Goal: Information Seeking & Learning: Learn about a topic

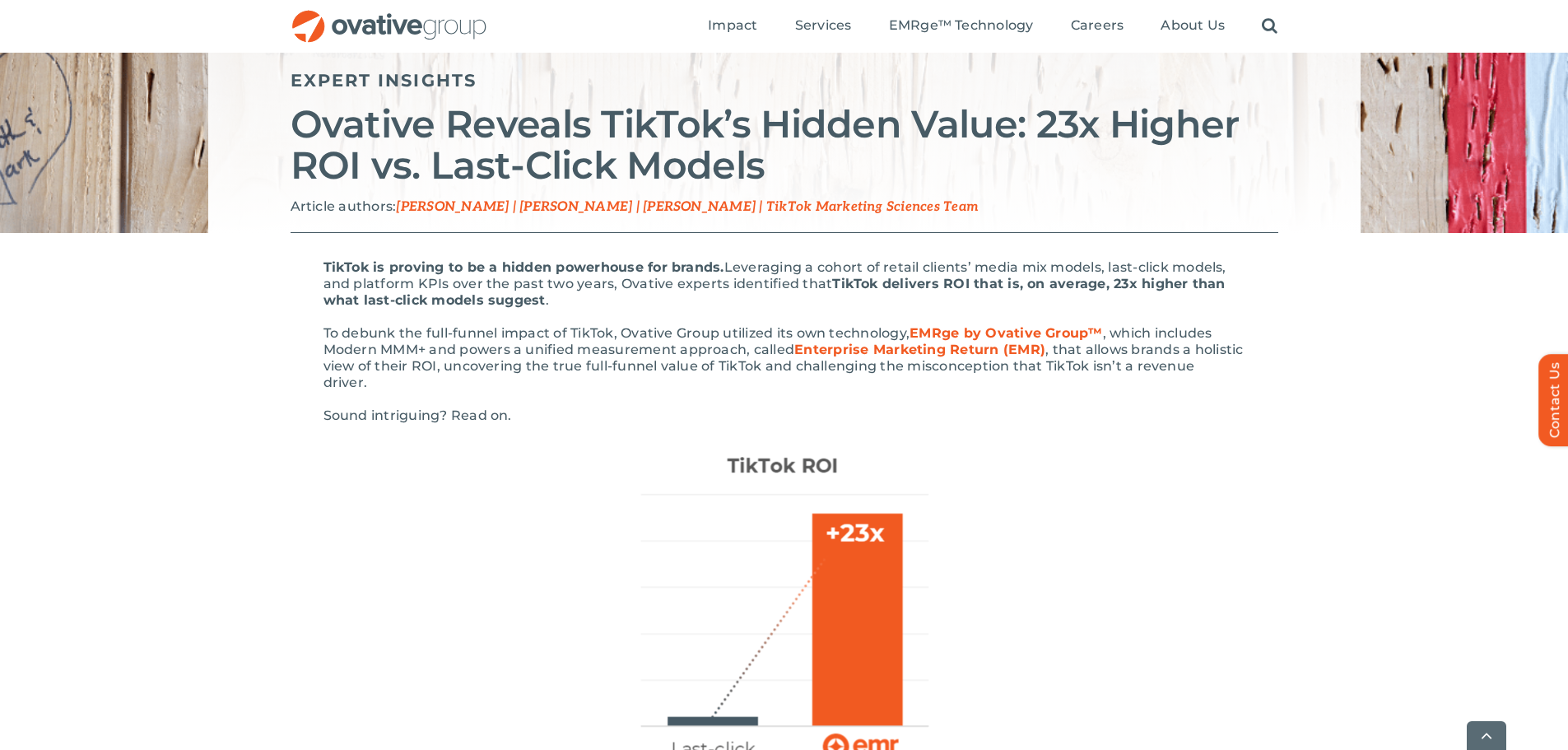
scroll to position [247, 0]
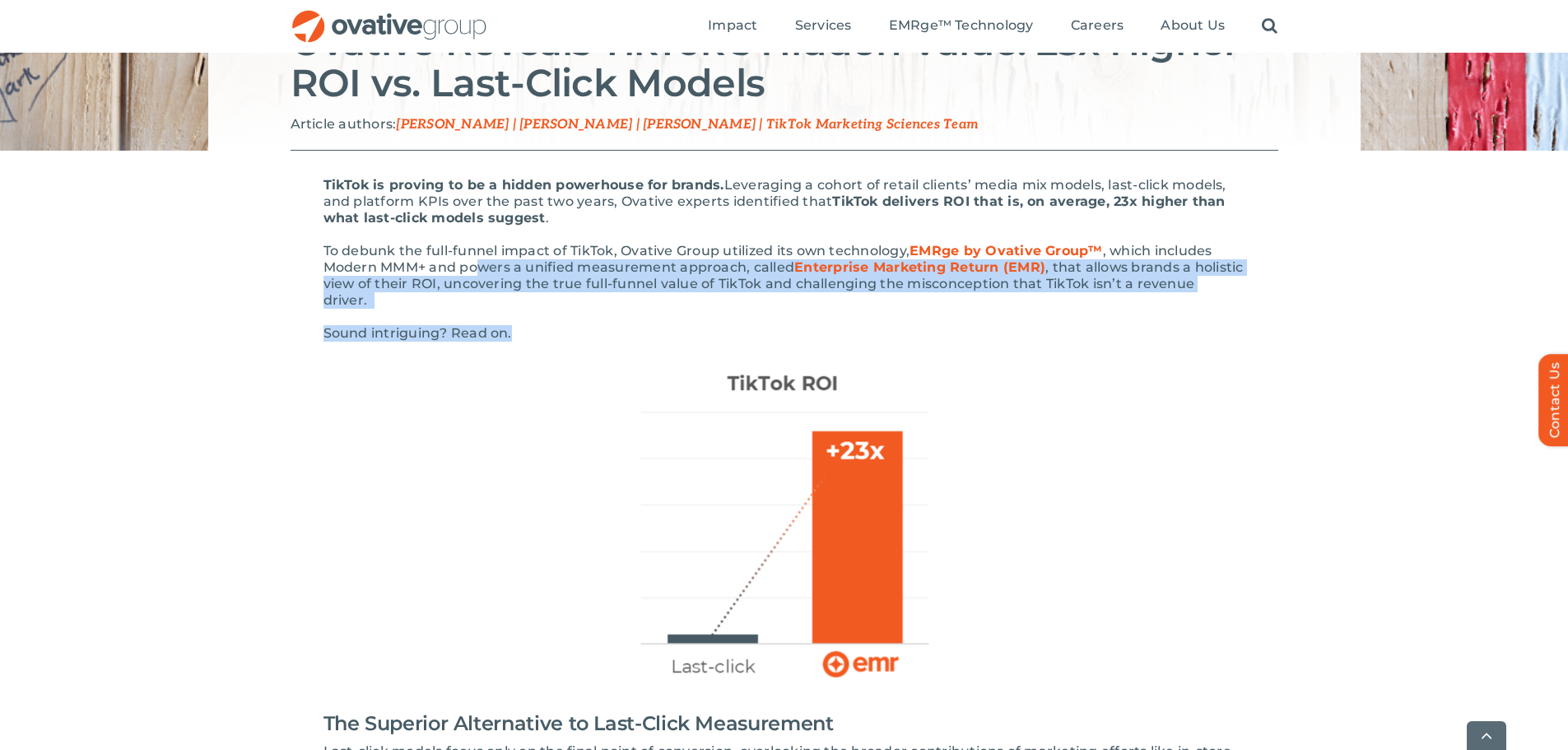
drag, startPoint x: 661, startPoint y: 316, endPoint x: 480, endPoint y: 264, distance: 188.3
click at [456, 276] on span ", that allows brands a holistic view of their ROI, uncovering the true full-fun…" at bounding box center [784, 284] width 920 height 49
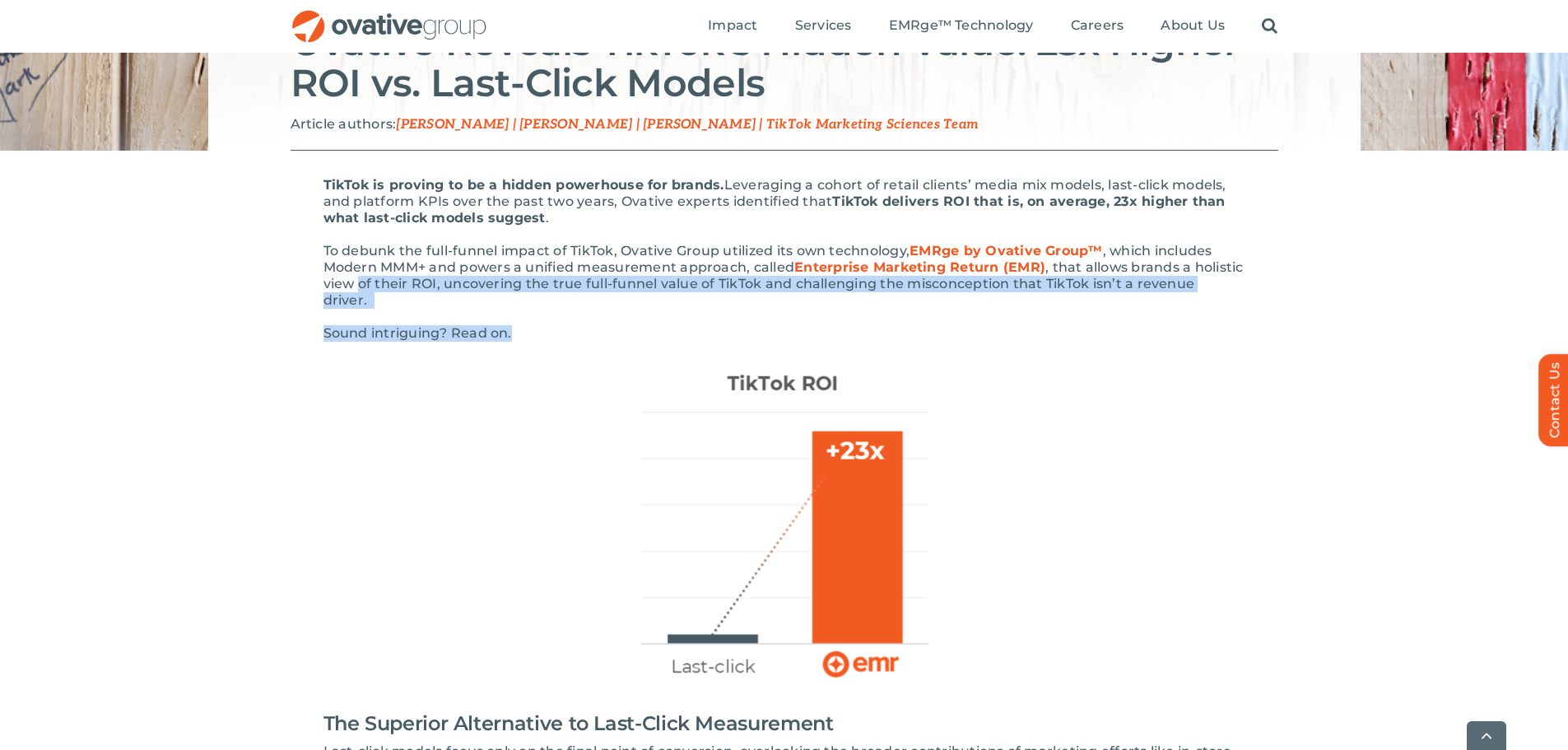
drag, startPoint x: 781, startPoint y: 325, endPoint x: 359, endPoint y: 279, distance: 424.5
click at [359, 279] on span ", that allows brands a holistic view of their ROI, uncovering the true full-fun…" at bounding box center [784, 284] width 920 height 49
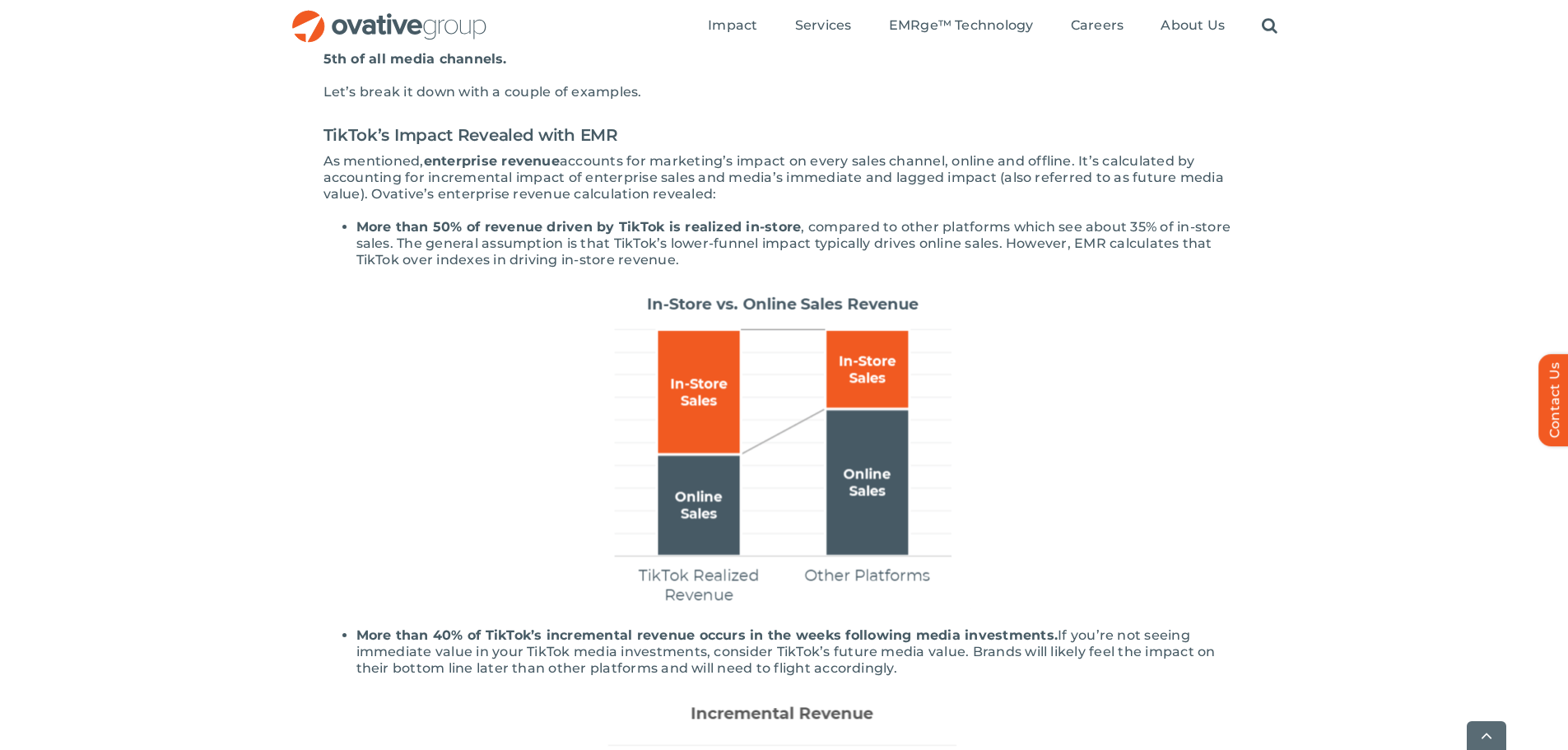
scroll to position [1234, 0]
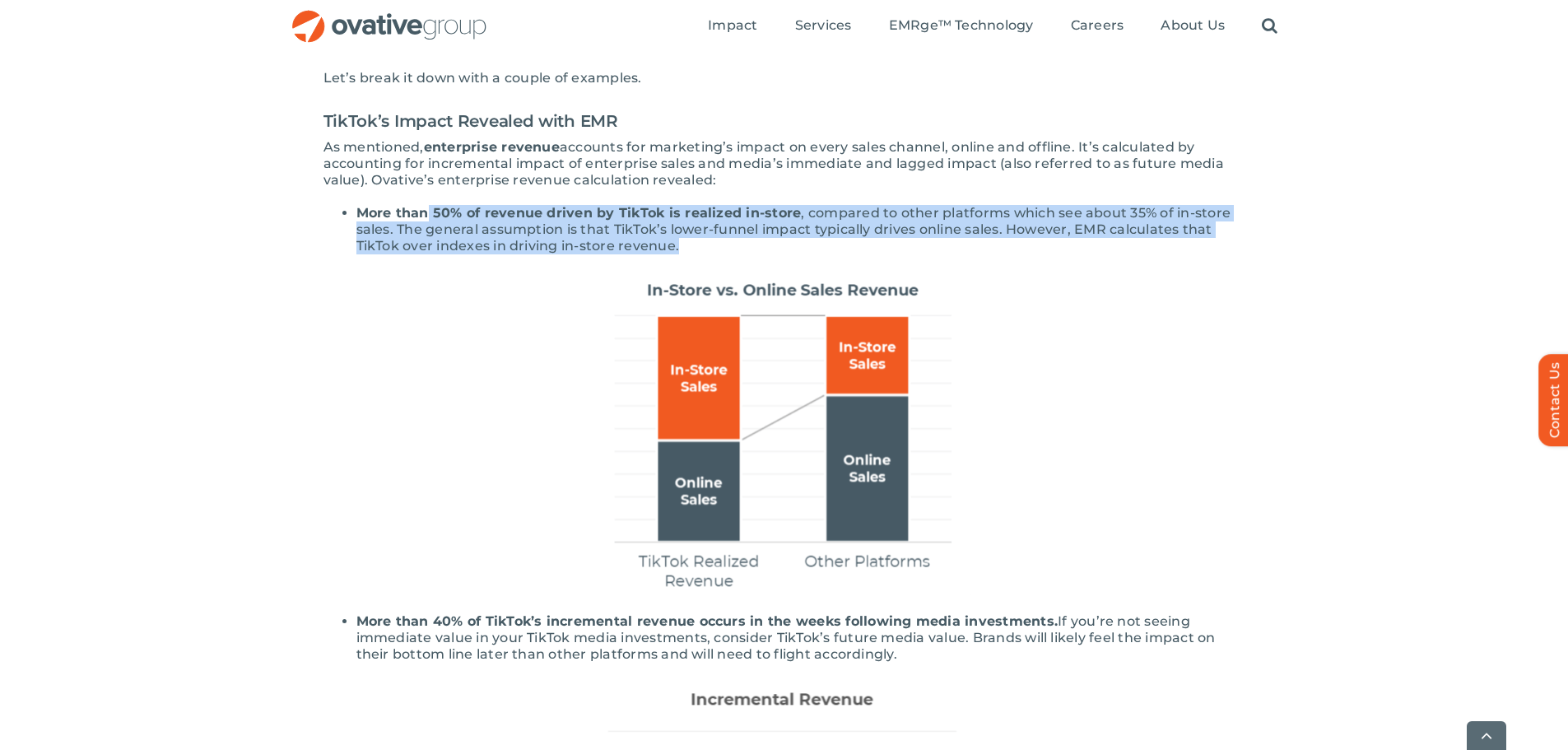
drag, startPoint x: 788, startPoint y: 228, endPoint x: 413, endPoint y: 190, distance: 376.9
click at [413, 205] on li "More than 50% of revenue driven by TikTok is realized in-store , compared to ot…" at bounding box center [801, 229] width 889 height 49
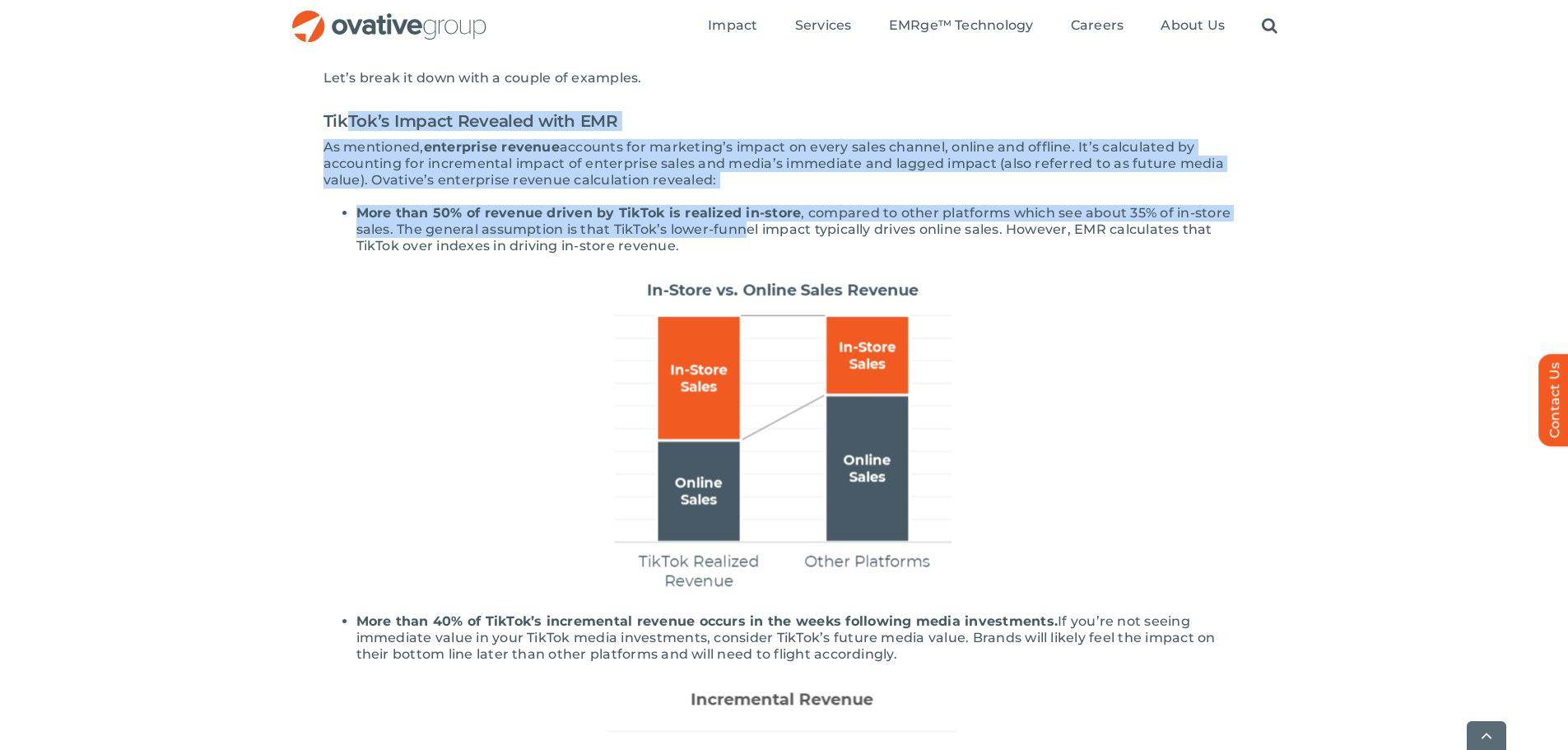
drag, startPoint x: 742, startPoint y: 219, endPoint x: 342, endPoint y: 117, distance: 412.8
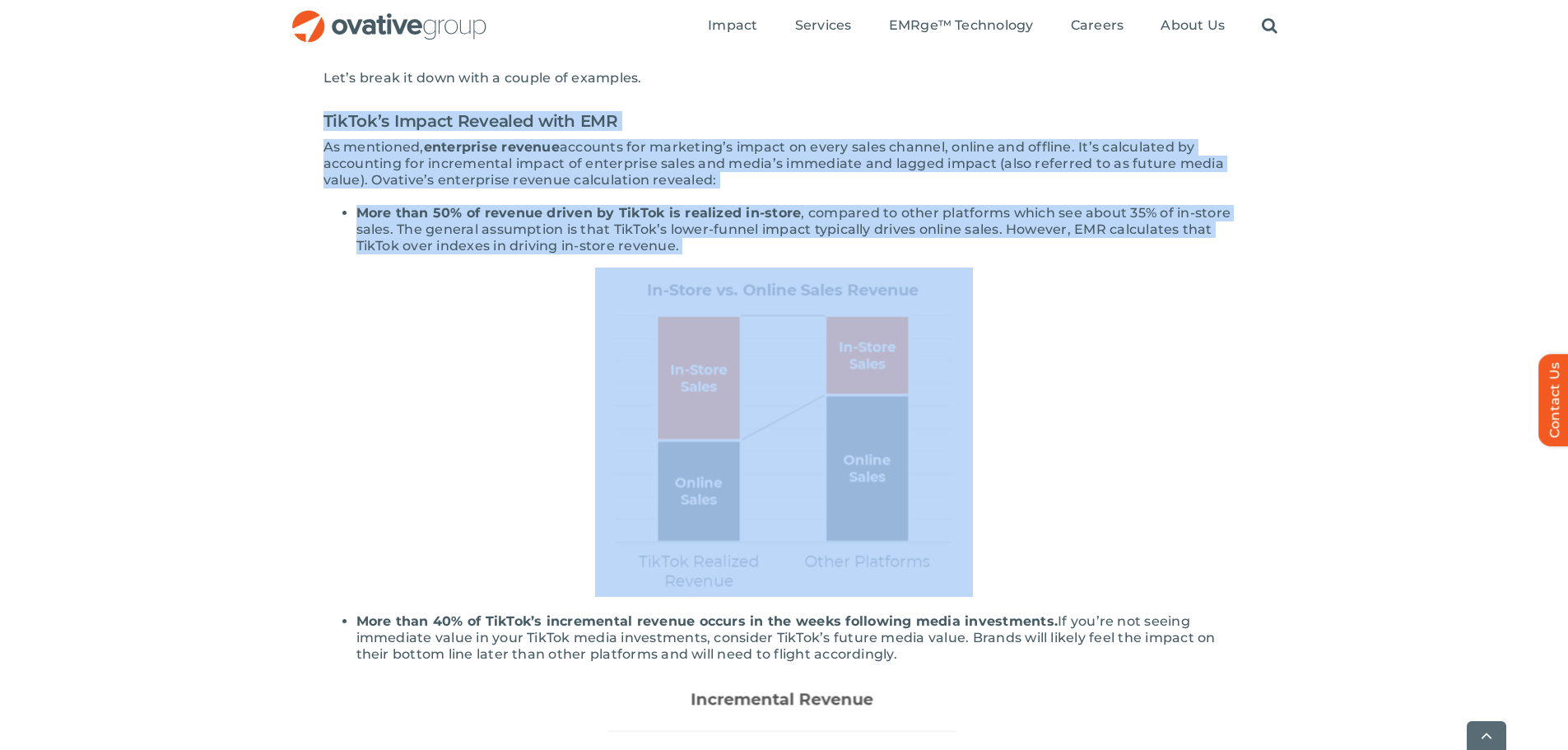
drag, startPoint x: 328, startPoint y: 184, endPoint x: 782, endPoint y: 247, distance: 458.4
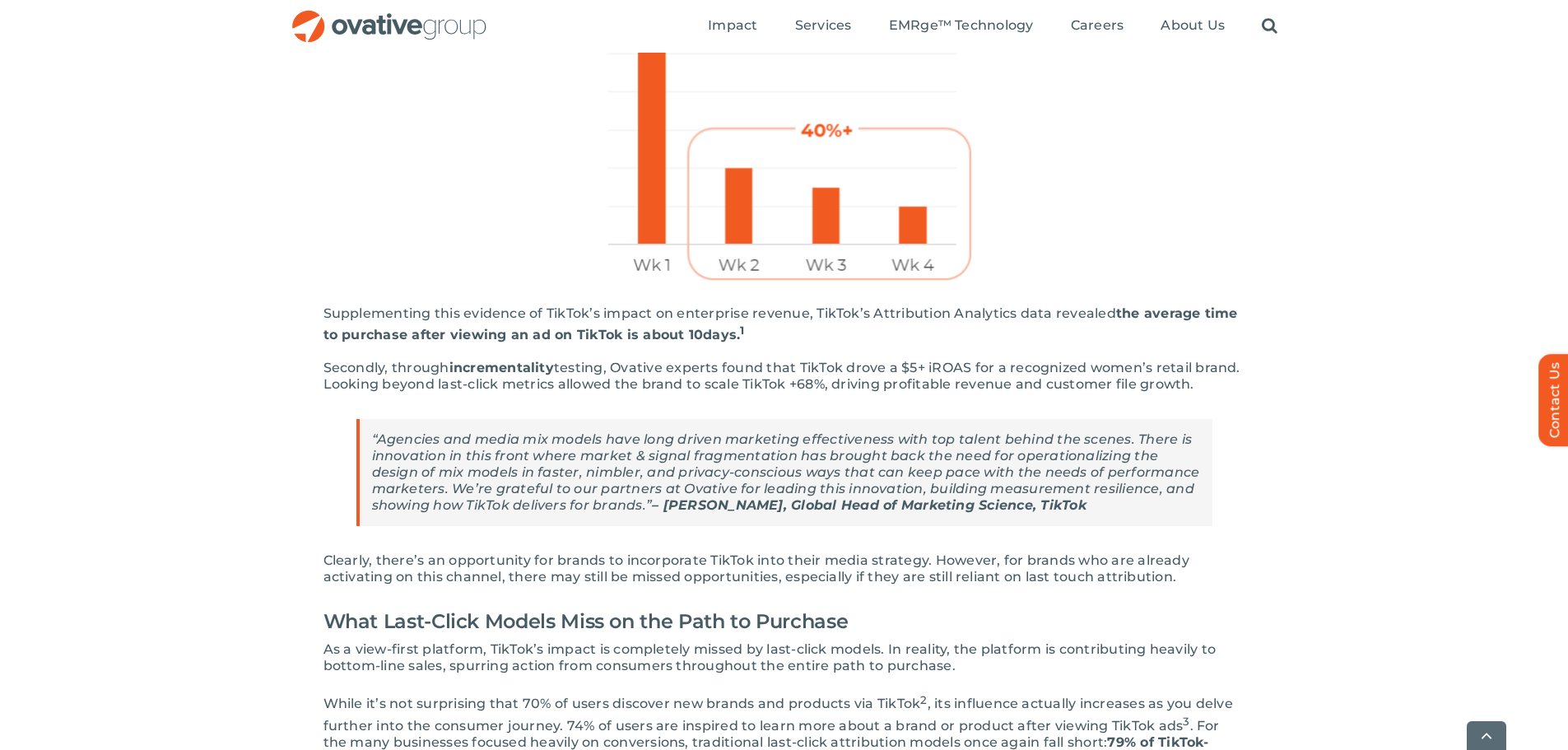
scroll to position [1974, 0]
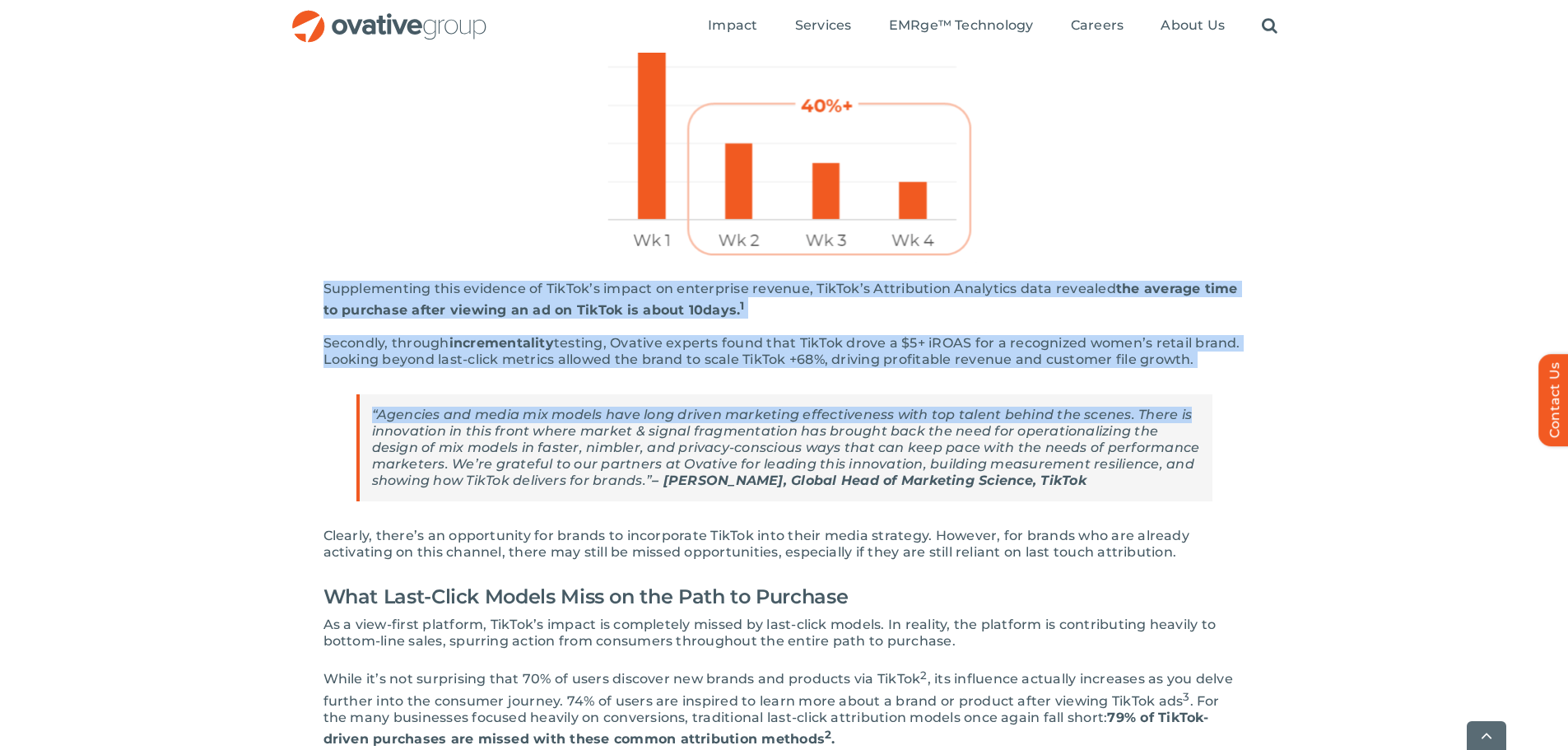
drag, startPoint x: 1210, startPoint y: 356, endPoint x: 91, endPoint y: 270, distance: 1122.3
click at [102, 270] on div "TikTok is proving to be a hidden powerhouse for brands. Leveraging a cohort of …" at bounding box center [784, 506] width 1568 height 4166
click at [14, 291] on div "TikTok is proving to be a hidden powerhouse for brands. Leveraging a cohort of …" at bounding box center [784, 506] width 1568 height 4166
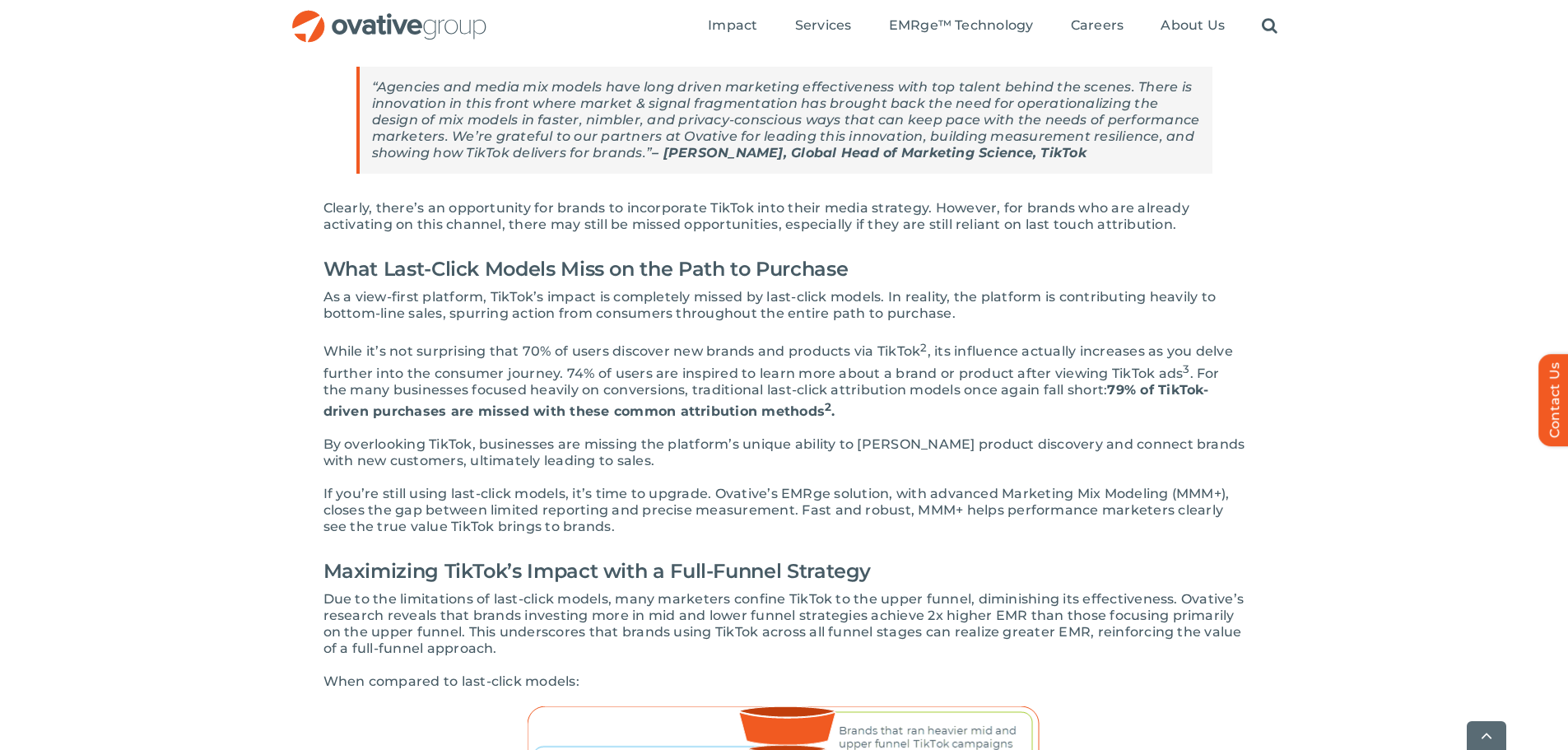
scroll to position [2304, 0]
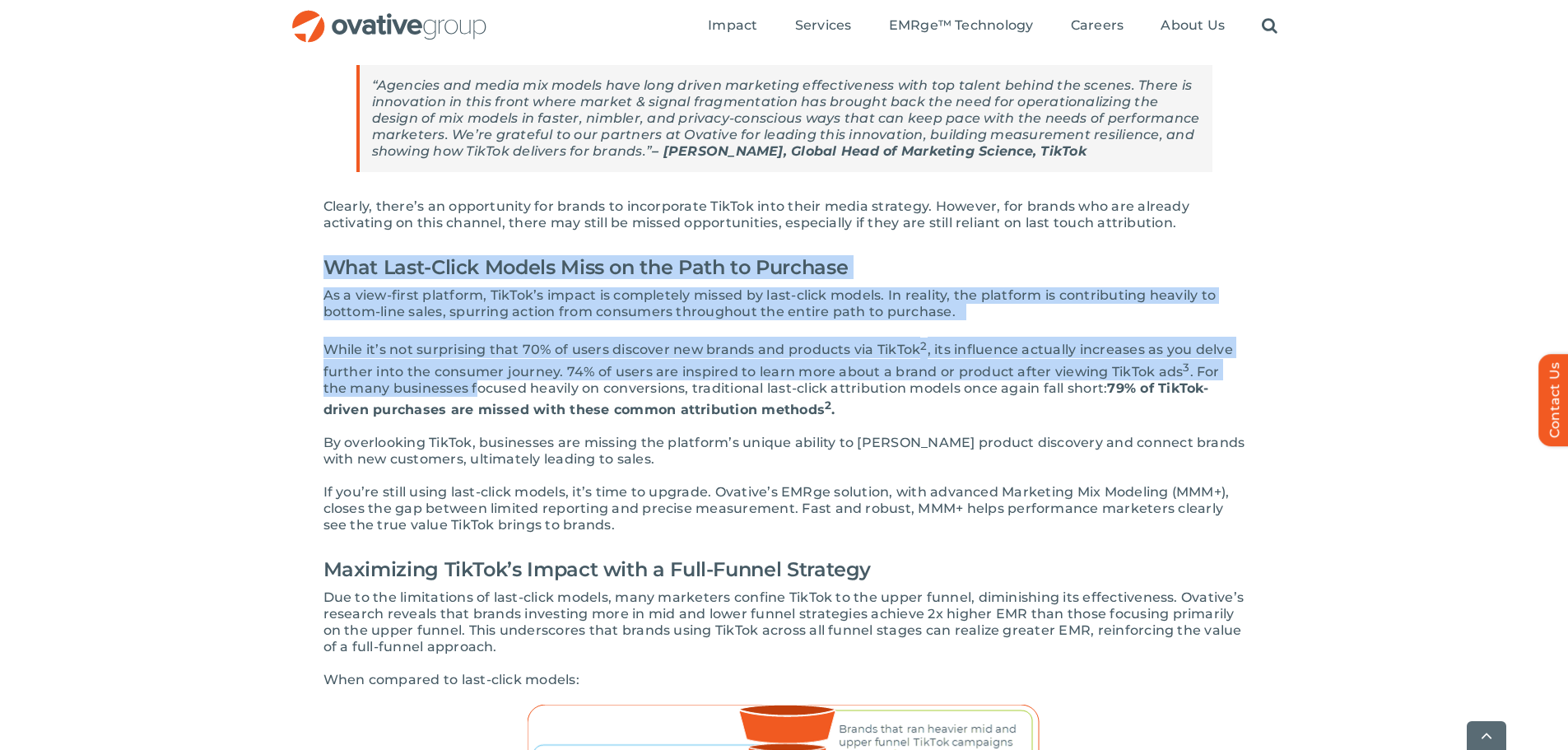
drag, startPoint x: 282, startPoint y: 242, endPoint x: 448, endPoint y: 373, distance: 211.5
click at [448, 373] on div "TikTok is proving to be a hidden powerhouse for brands. Leveraging a cohort of …" at bounding box center [784, 177] width 1568 height 4166
click at [471, 342] on span "While it’s not surprising that 70% of users discover new brands and products vi…" at bounding box center [622, 349] width 598 height 15
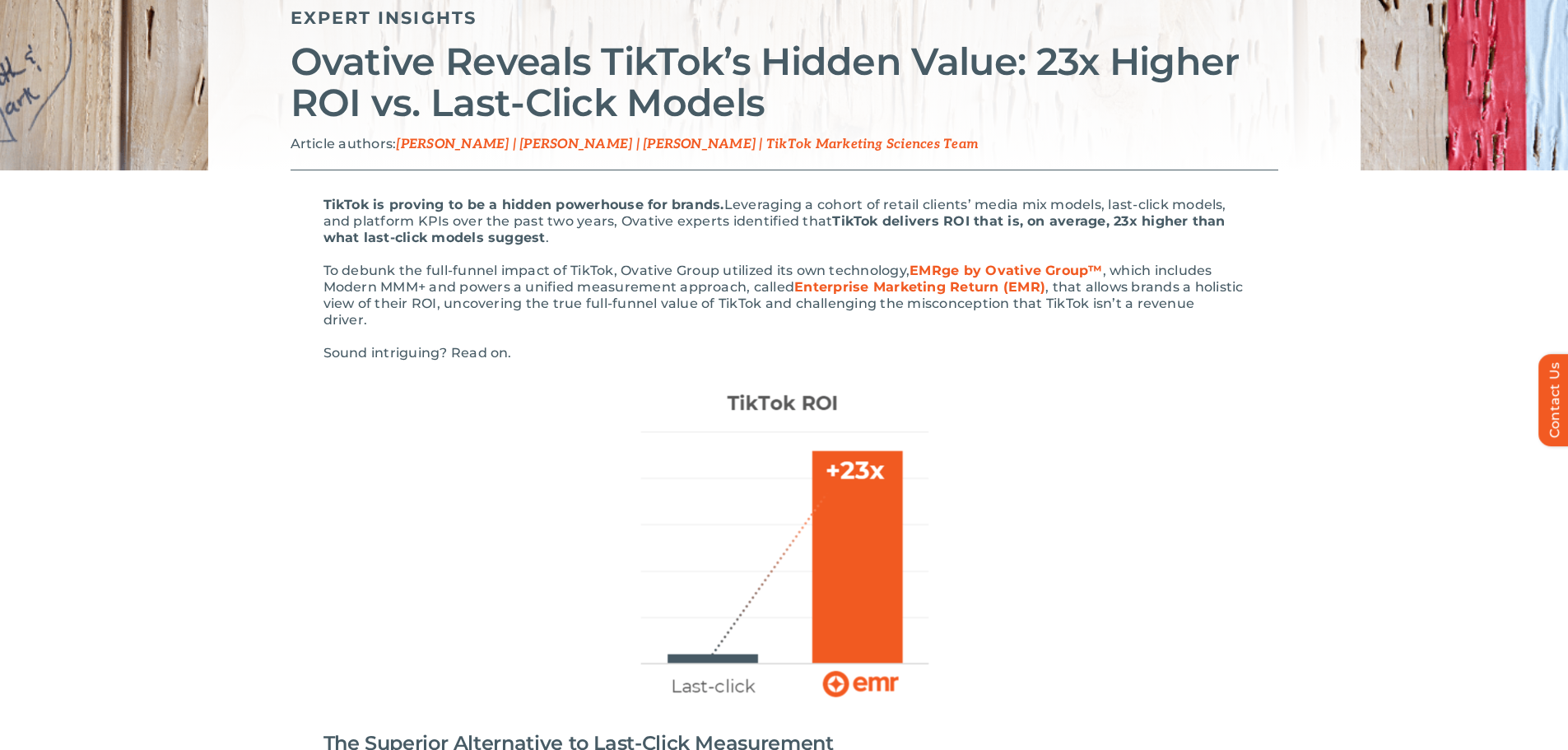
scroll to position [0, 0]
